Goal: Task Accomplishment & Management: Manage account settings

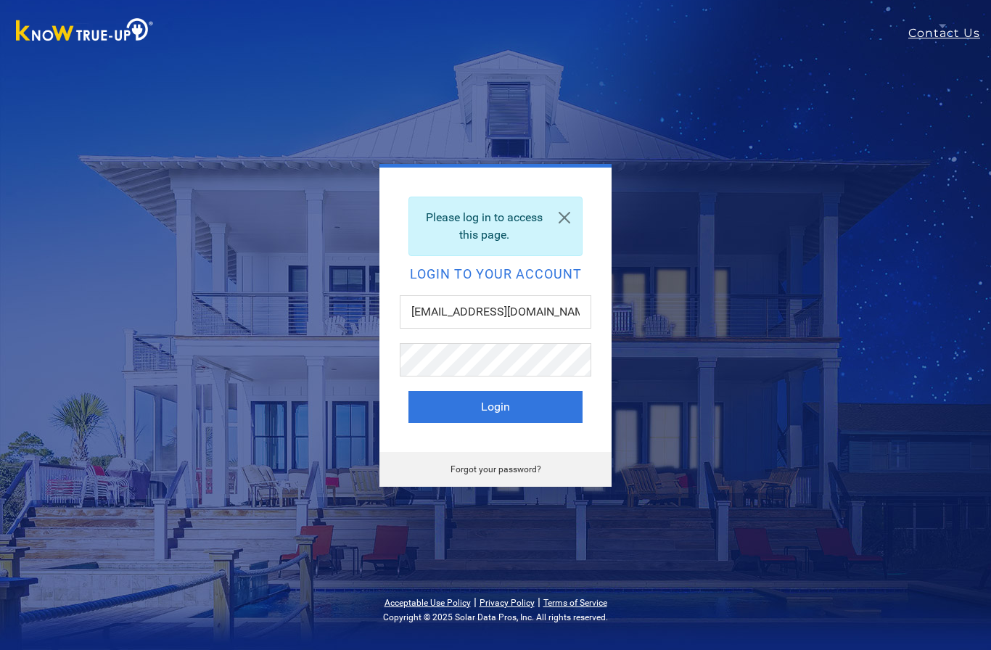
type input "[EMAIL_ADDRESS][DOMAIN_NAME]"
click at [495, 406] on button "Login" at bounding box center [495, 407] width 174 height 32
click at [501, 414] on button "Login" at bounding box center [495, 407] width 174 height 32
click at [509, 400] on button "Login" at bounding box center [495, 407] width 174 height 32
type input "[EMAIL_ADDRESS][DOMAIN_NAME]"
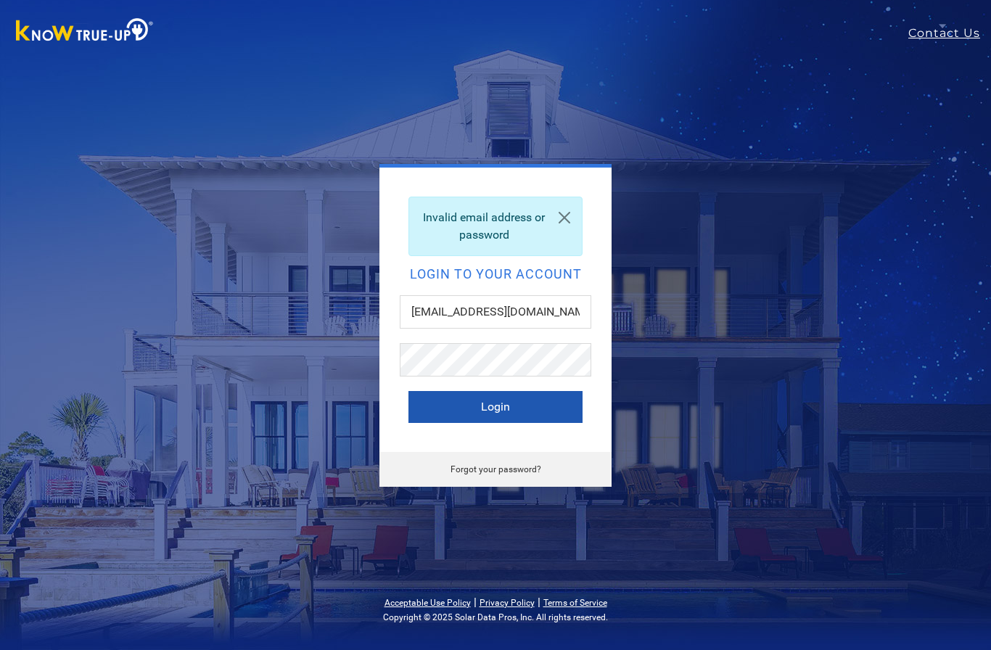
click at [508, 398] on button "Login" at bounding box center [495, 407] width 174 height 32
click at [504, 412] on button "Login" at bounding box center [495, 407] width 174 height 32
click at [556, 204] on link at bounding box center [564, 217] width 35 height 41
